Goal: Find contact information

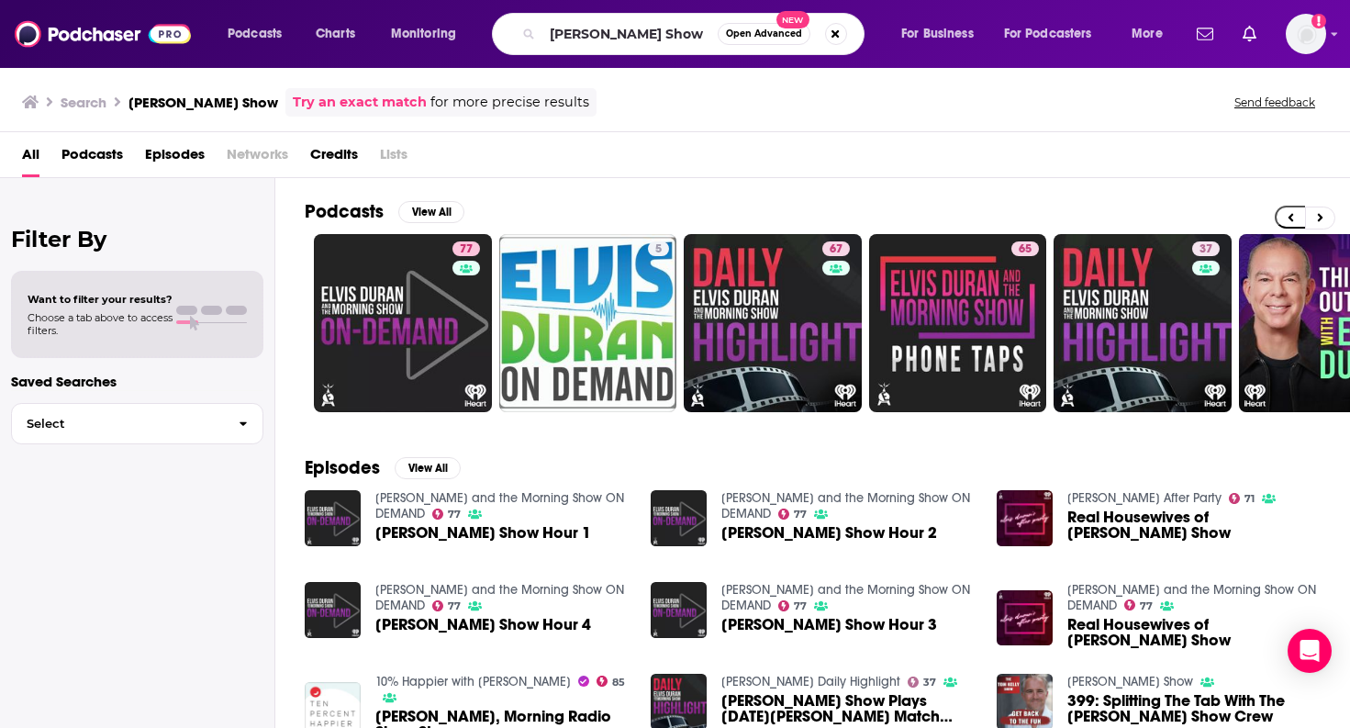
click at [550, 30] on input "[PERSON_NAME] Show" at bounding box center [629, 33] width 175 height 29
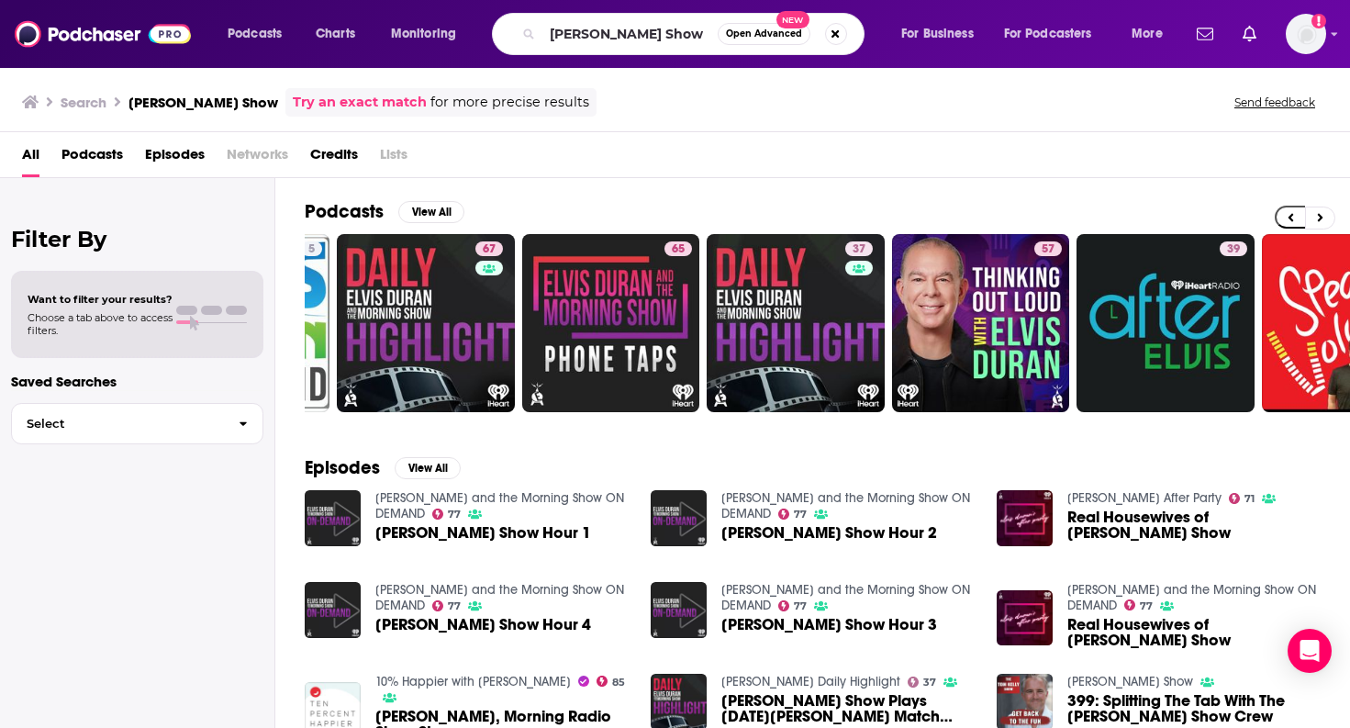
click at [550, 30] on input "[PERSON_NAME] Show" at bounding box center [629, 33] width 175 height 29
type input "Anything Goes with [PERSON_NAME]"
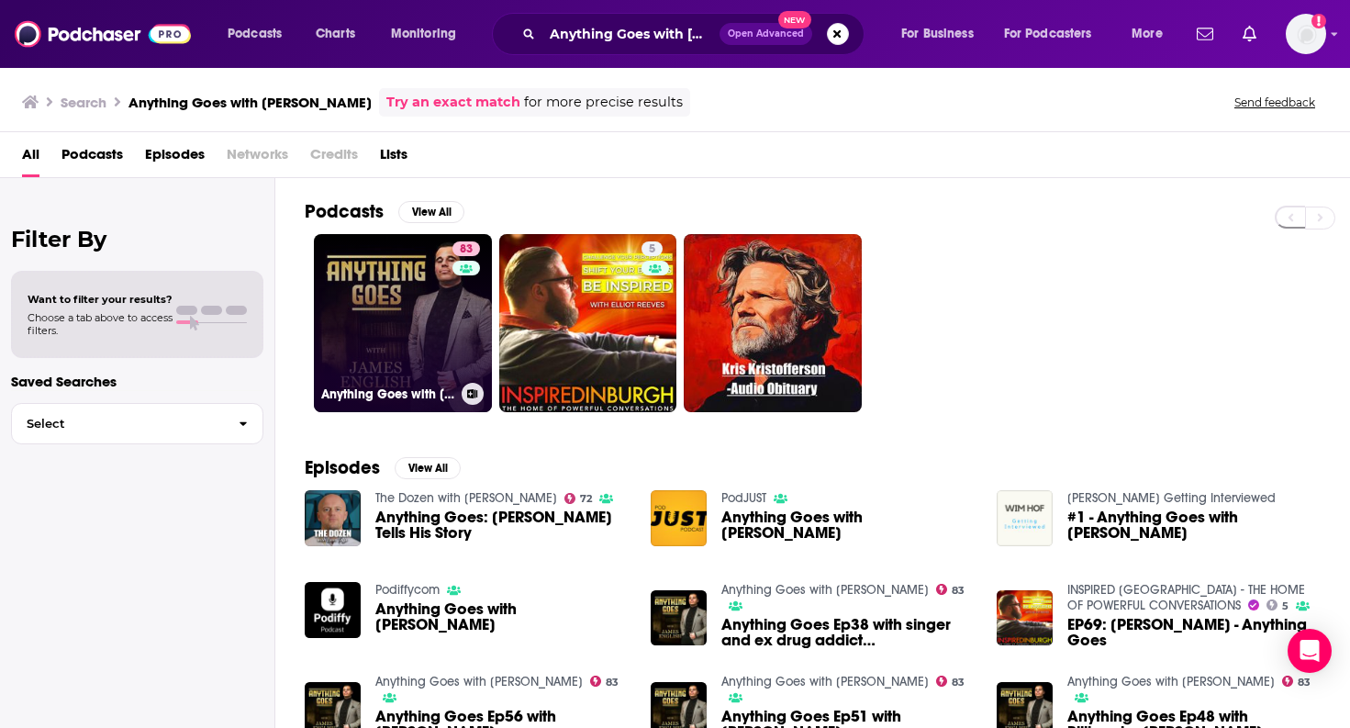
click at [408, 282] on link "83 Anything Goes with [PERSON_NAME]" at bounding box center [403, 323] width 178 height 178
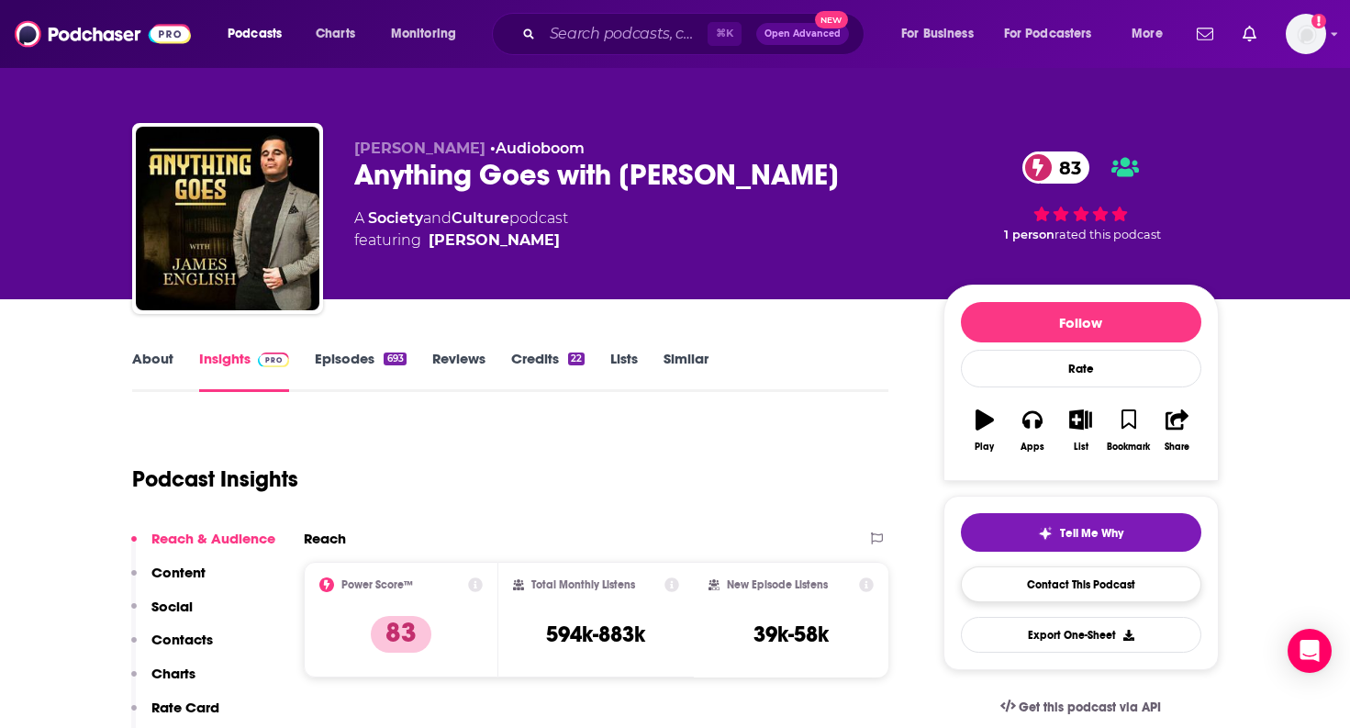
click at [1053, 580] on link "Contact This Podcast" at bounding box center [1081, 584] width 240 height 36
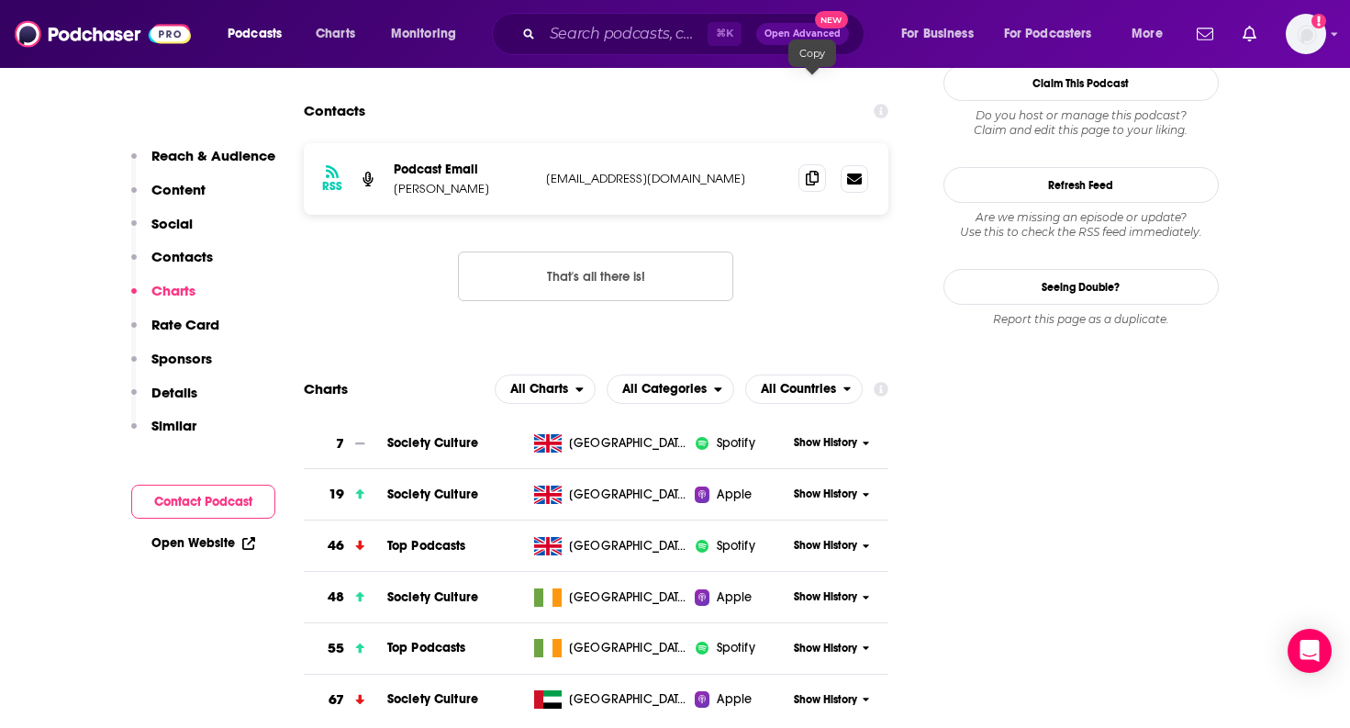
click at [814, 171] on icon at bounding box center [812, 178] width 13 height 15
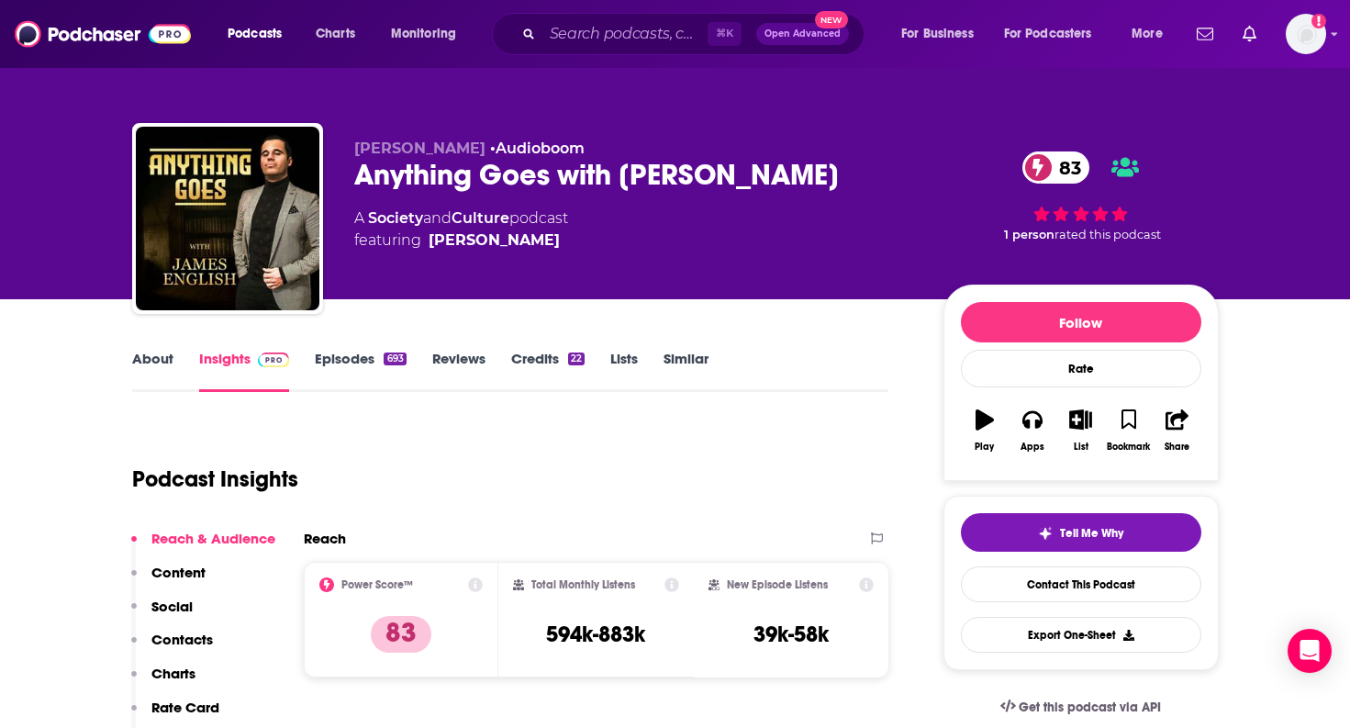
scroll to position [-1, 0]
click at [572, 168] on div "Anything Goes with [PERSON_NAME] 83" at bounding box center [634, 175] width 560 height 36
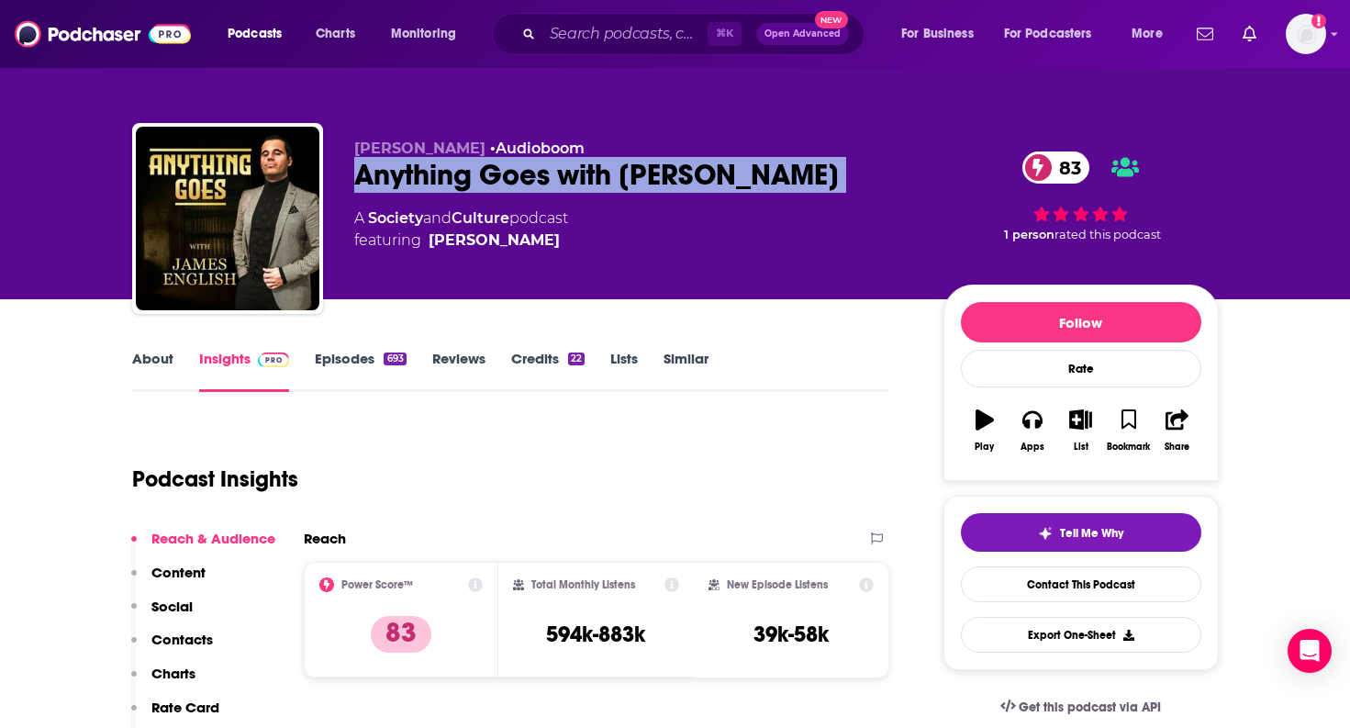
copy div "Anything Goes with [PERSON_NAME] 83"
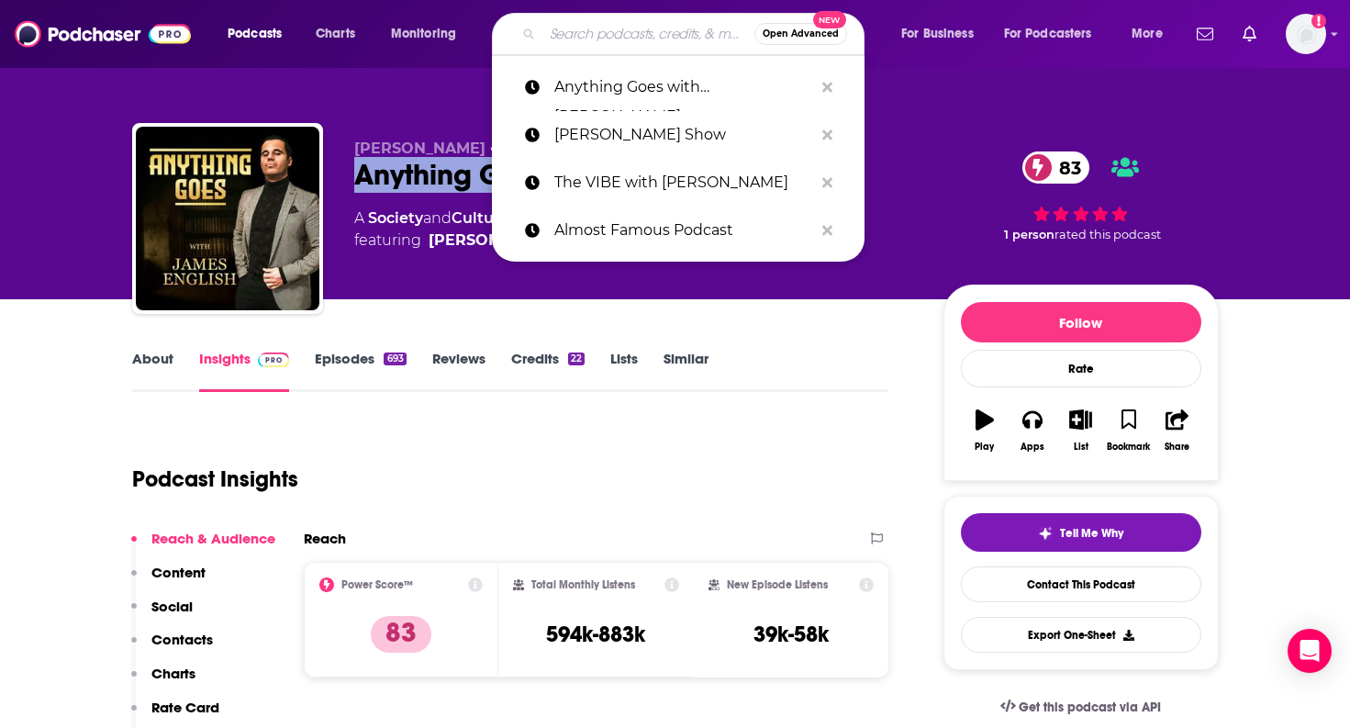
click at [585, 35] on input "Search podcasts, credits, & more..." at bounding box center [648, 33] width 212 height 29
paste input "Central Talent Booking x Brotherly Love Podcast"
type input "Central Talent Booking x Brotherly Love Podcast"
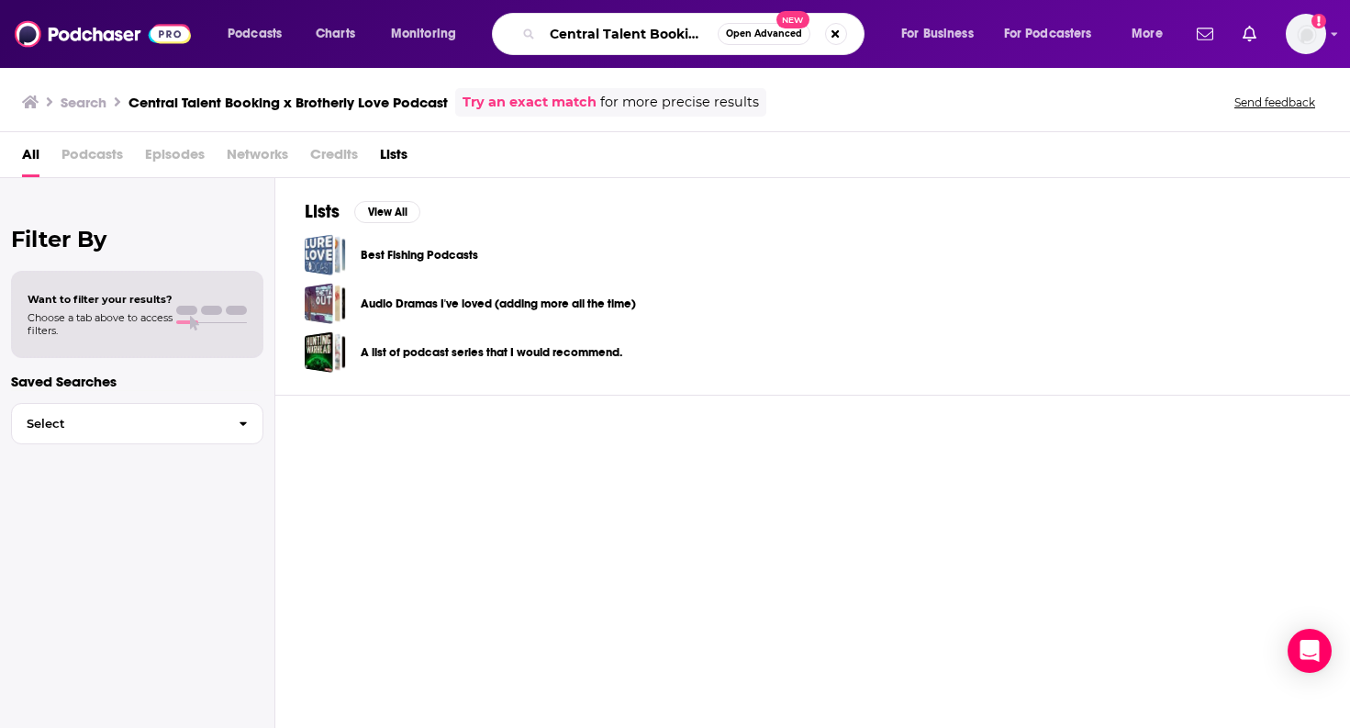
click at [679, 32] on input "Central Talent Booking x Brotherly Love Podcast" at bounding box center [629, 33] width 175 height 29
drag, startPoint x: 708, startPoint y: 39, endPoint x: 504, endPoint y: 38, distance: 204.6
click at [504, 38] on div "Central Talent Booking x Brotherly Love Podcast Open Advanced New" at bounding box center [678, 34] width 373 height 42
type input "Brotherly Love Podcast"
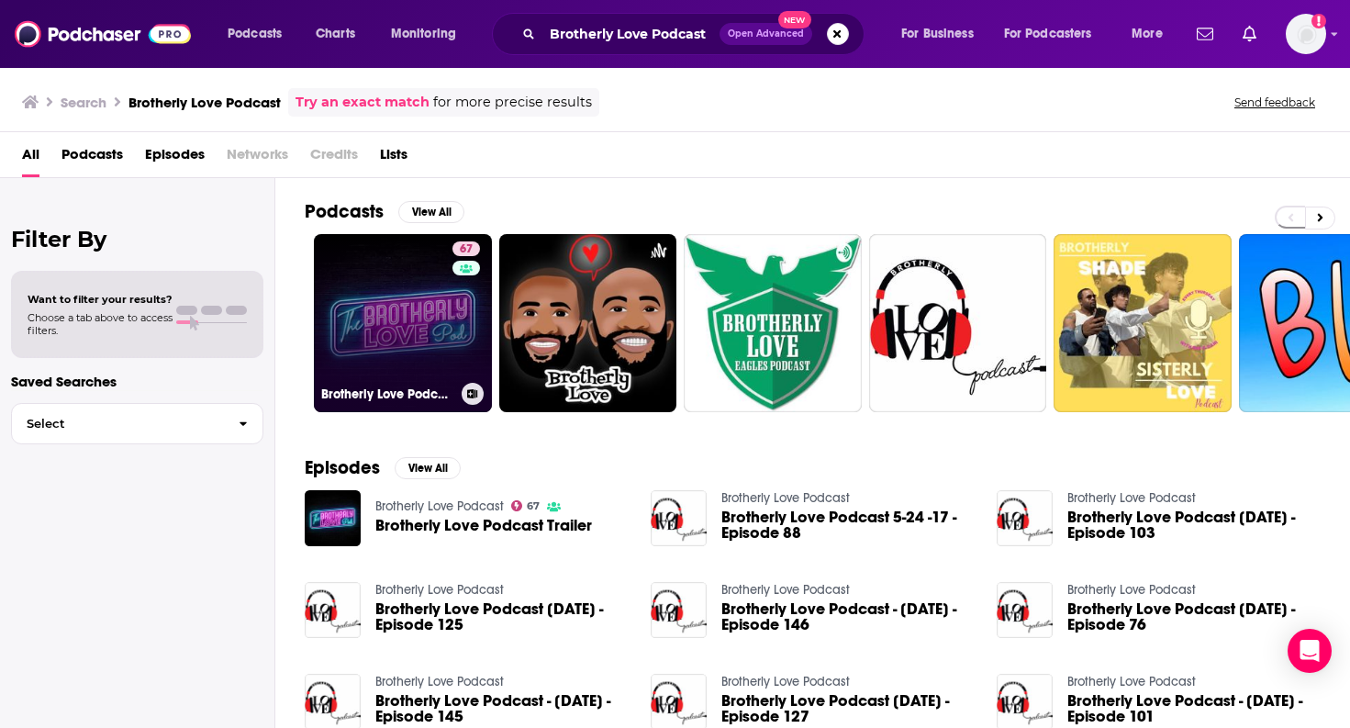
click at [410, 318] on link "67 Brotherly Love Podcast" at bounding box center [403, 323] width 178 height 178
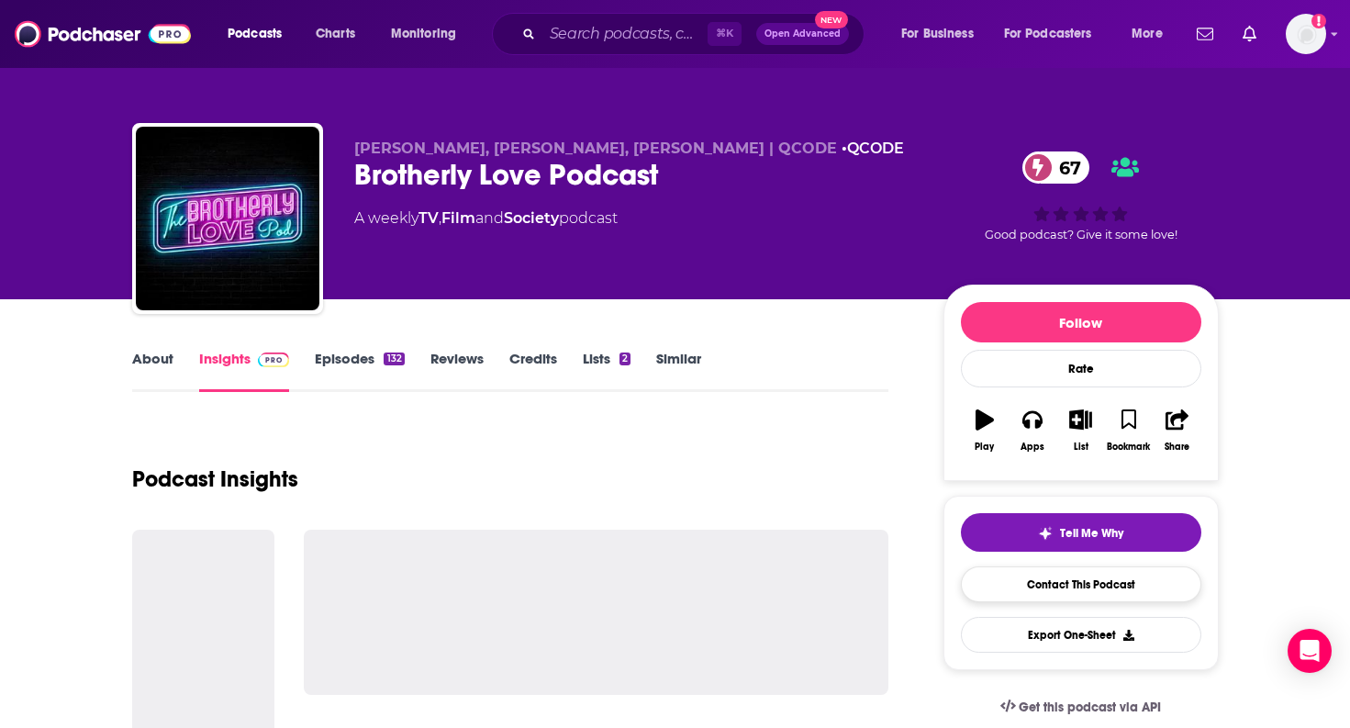
click at [1095, 584] on link "Contact This Podcast" at bounding box center [1081, 584] width 240 height 36
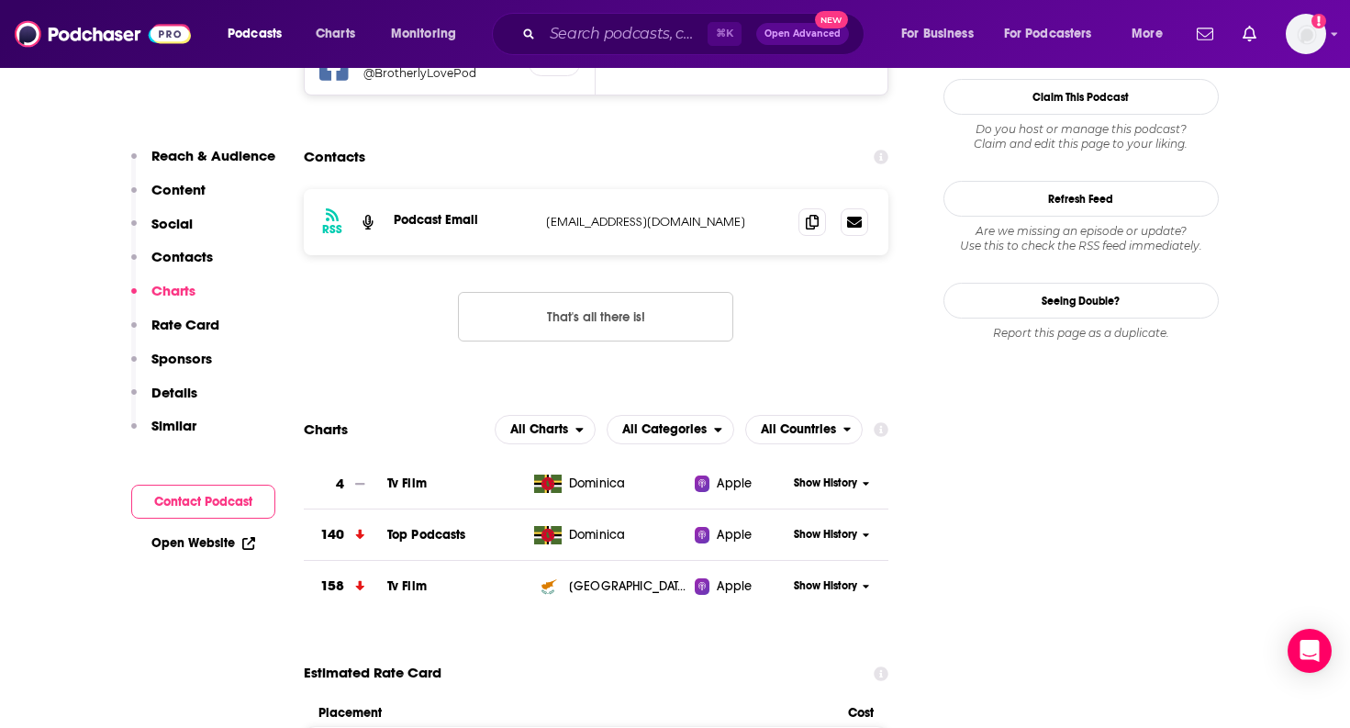
scroll to position [1792, 0]
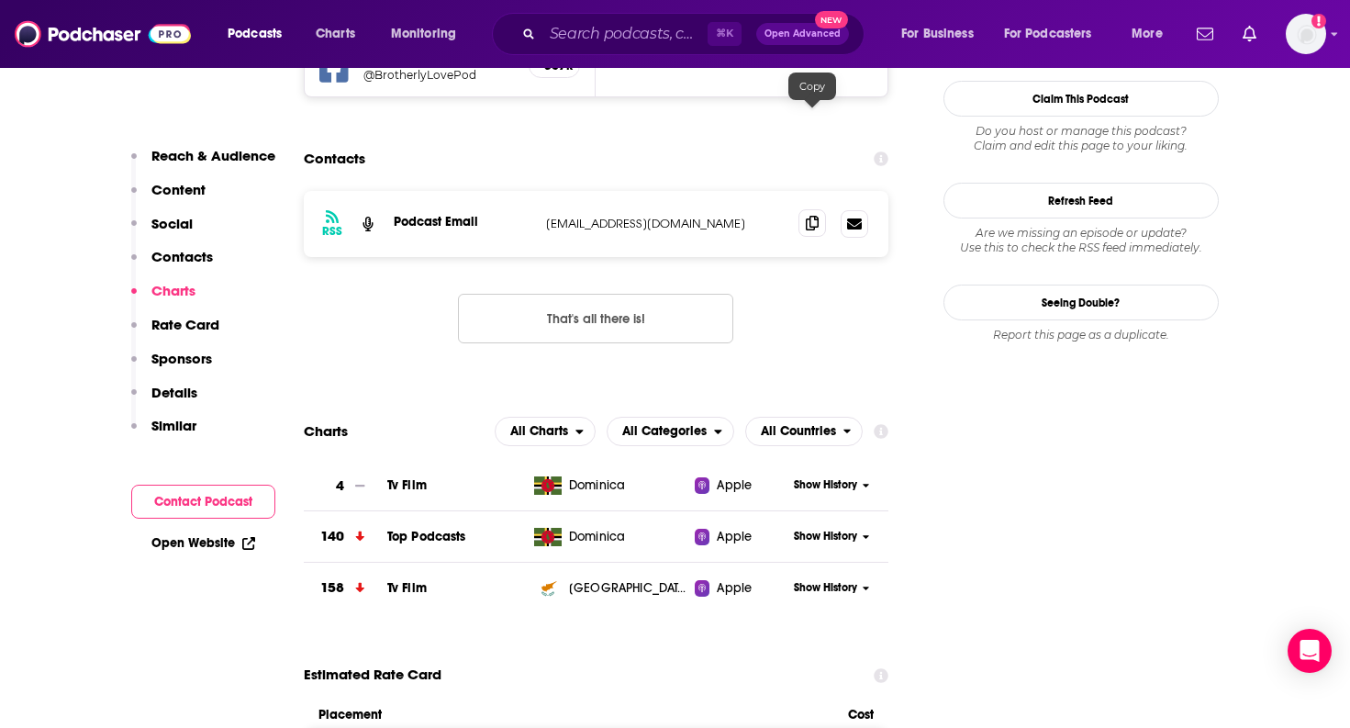
click at [817, 216] on icon at bounding box center [812, 223] width 13 height 15
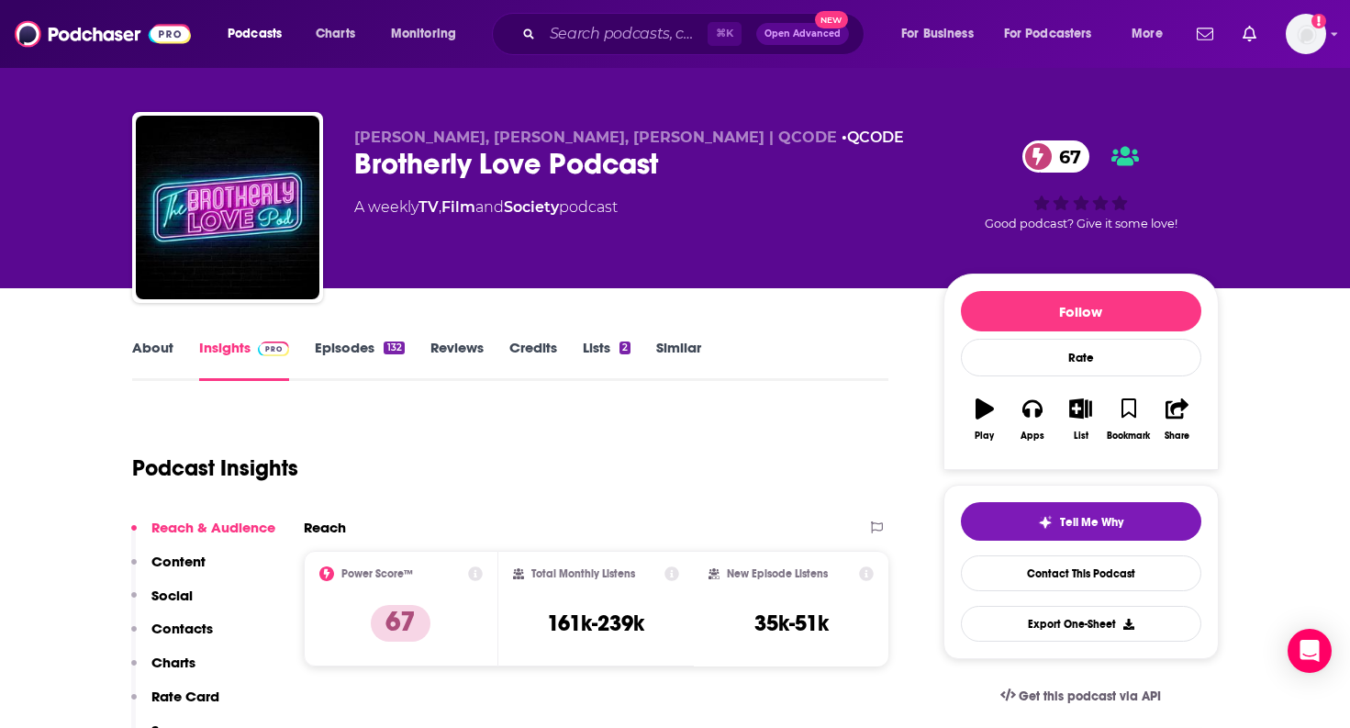
scroll to position [13, 0]
